Goal: Task Accomplishment & Management: Manage account settings

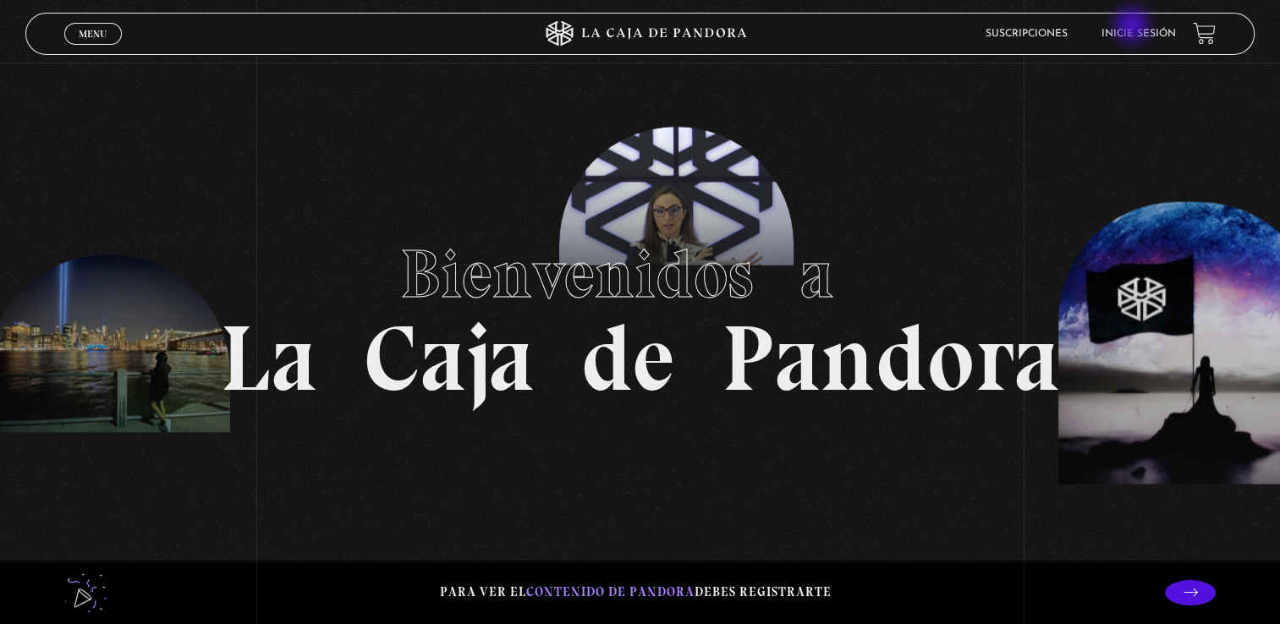
click at [1134, 27] on li "Inicie sesión" at bounding box center [1138, 33] width 74 height 26
click at [1151, 36] on link "Inicie sesión" at bounding box center [1138, 34] width 74 height 10
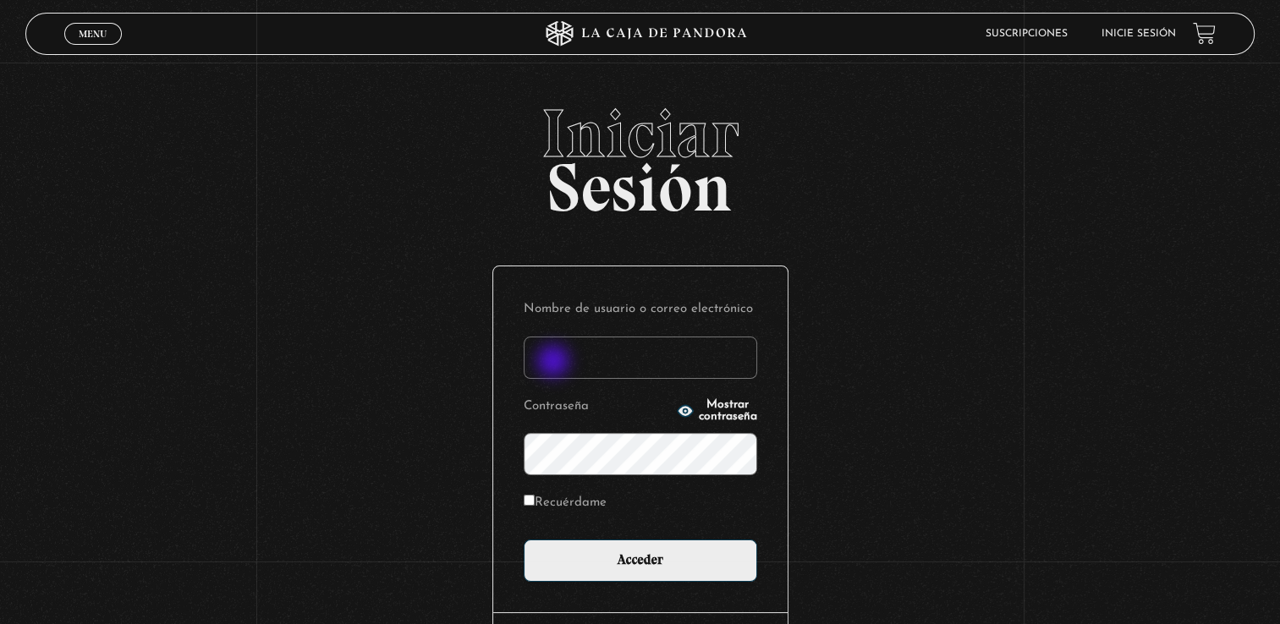
click at [560, 356] on input "Nombre de usuario o correo electrónico" at bounding box center [640, 358] width 233 height 42
type input "andella_08@hotmail.com"
click at [1178, 437] on div "Iniciar Sesión Nombre de usuario o correo electrónico andella_08@hotmail.com Co…" at bounding box center [640, 423] width 1280 height 647
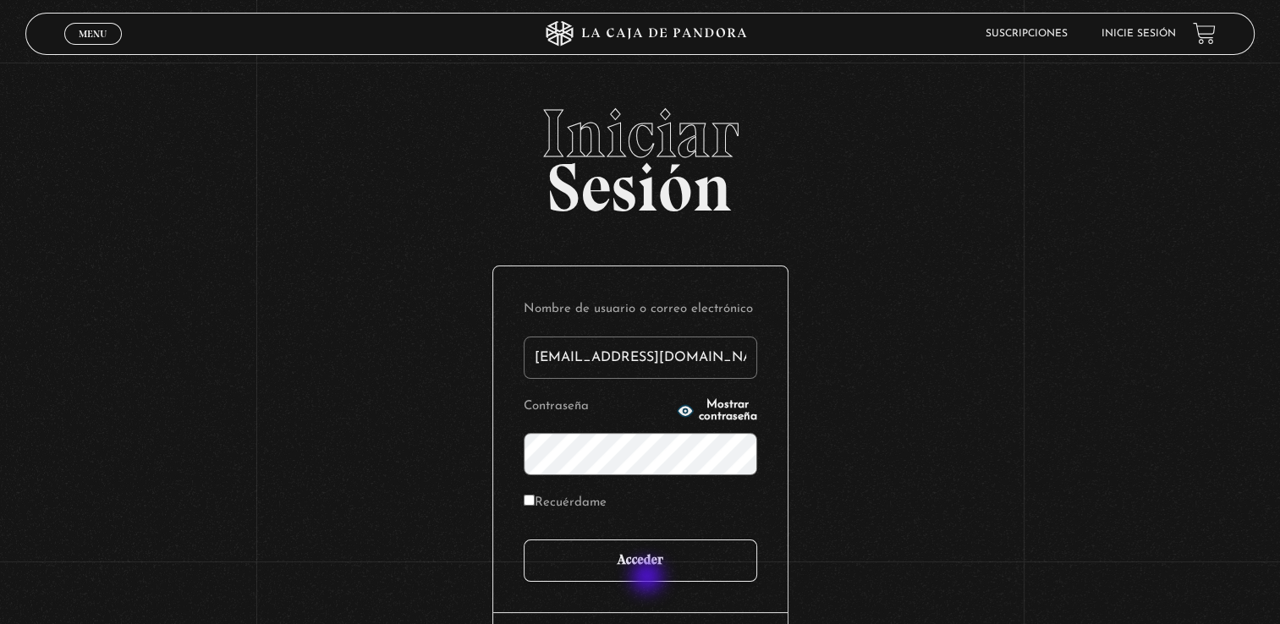
click at [649, 579] on input "Acceder" at bounding box center [640, 561] width 233 height 42
